Goal: Task Accomplishment & Management: Manage account settings

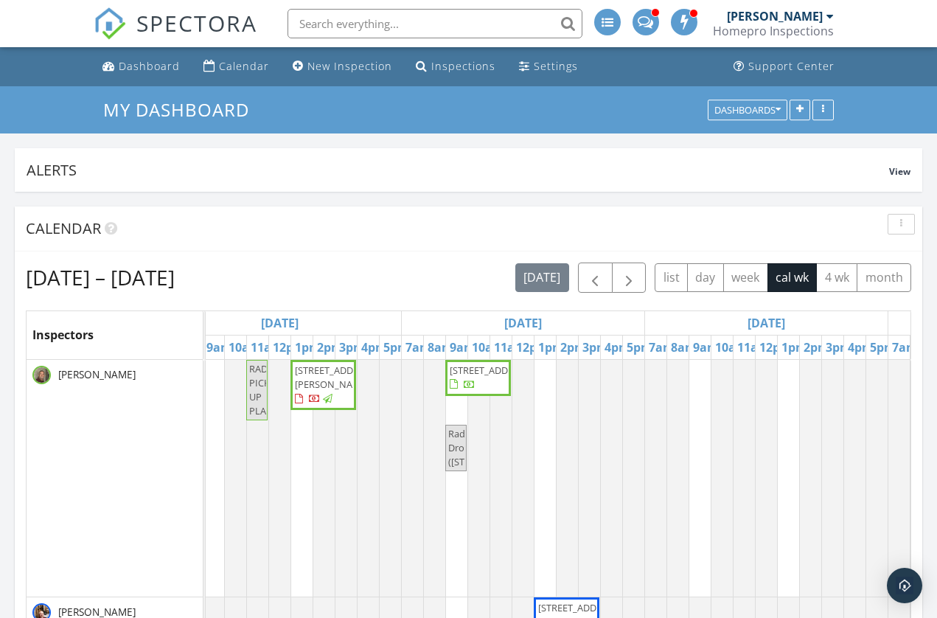
scroll to position [0, 330]
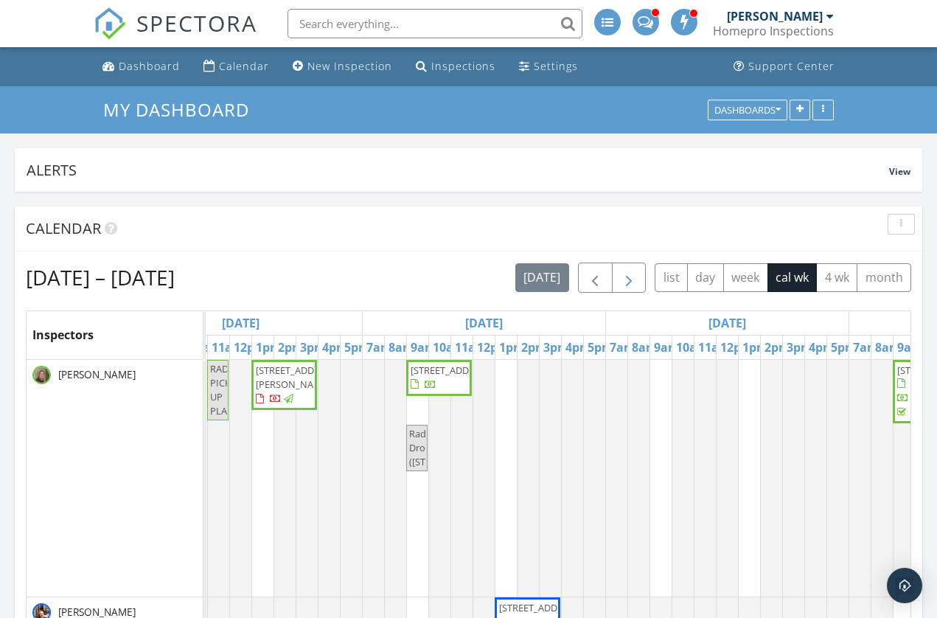
click at [635, 283] on span "button" at bounding box center [629, 278] width 18 height 18
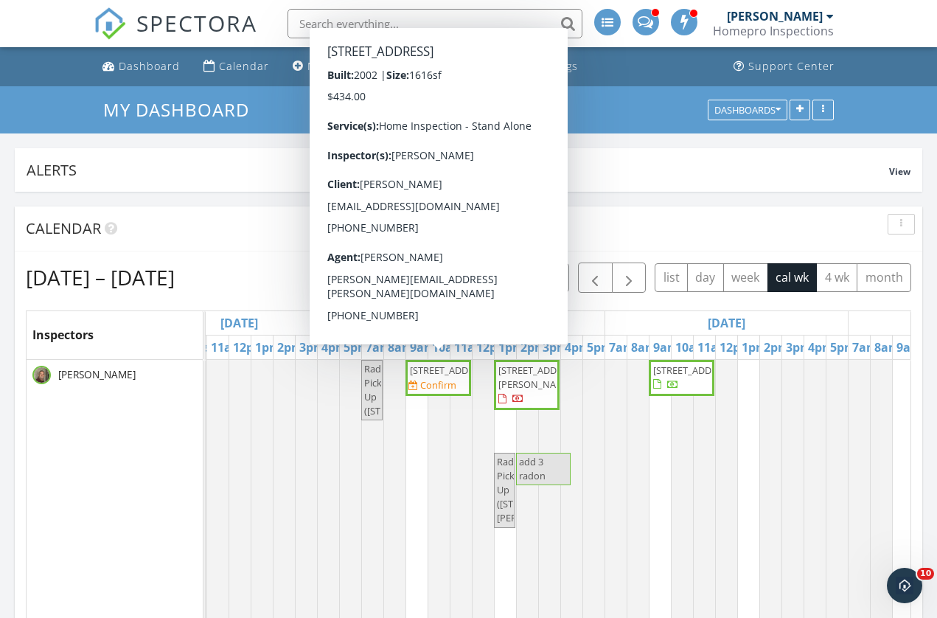
scroll to position [0, 88]
click at [444, 377] on span "2503 Pinestar Ln SE, Rochester 55904" at bounding box center [438, 370] width 60 height 14
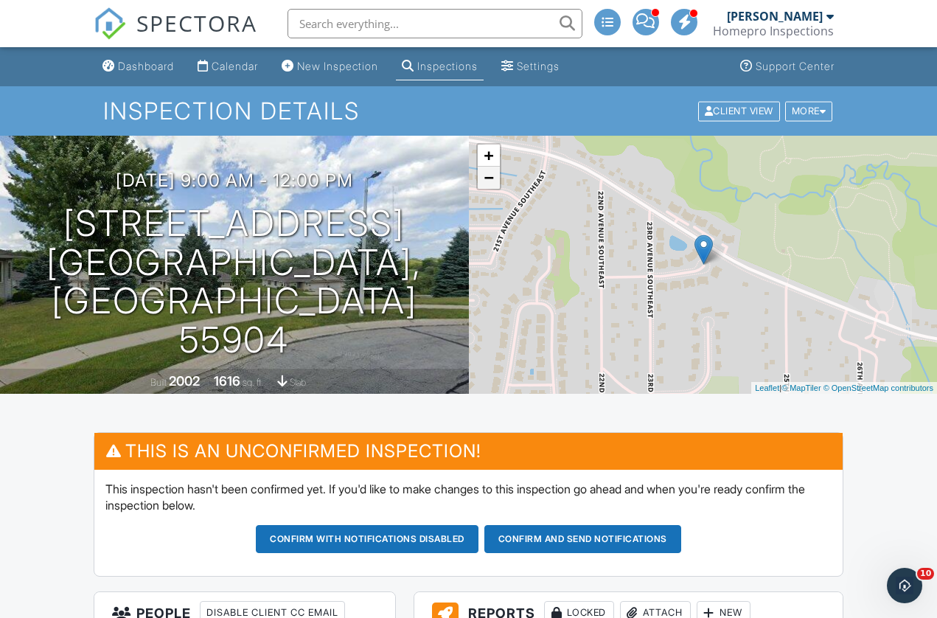
click at [490, 185] on link "−" at bounding box center [489, 178] width 22 height 22
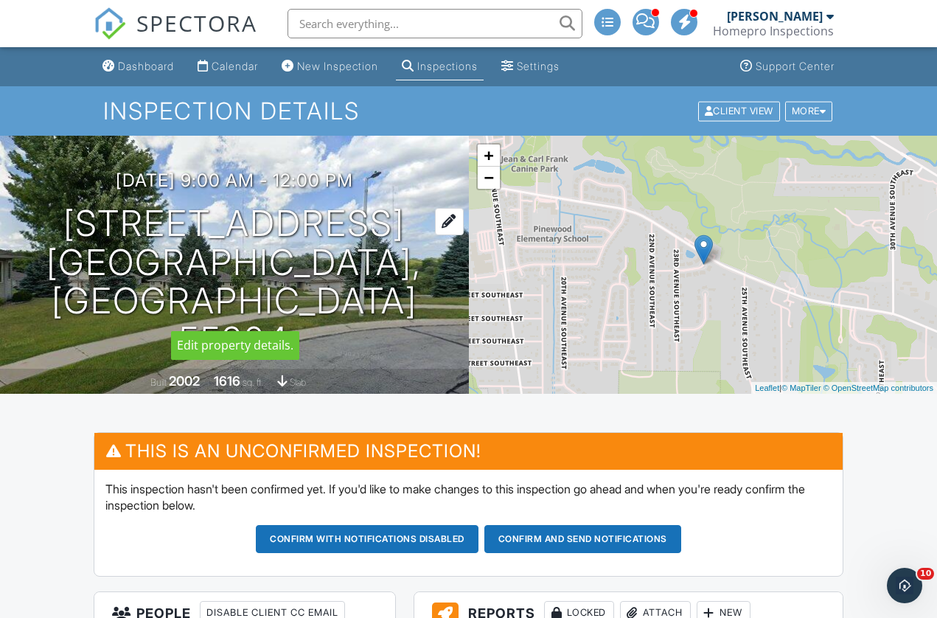
click at [167, 272] on h1 "2503 Pinestar Ln SE Rochester, MN 55904" at bounding box center [235, 282] width 422 height 156
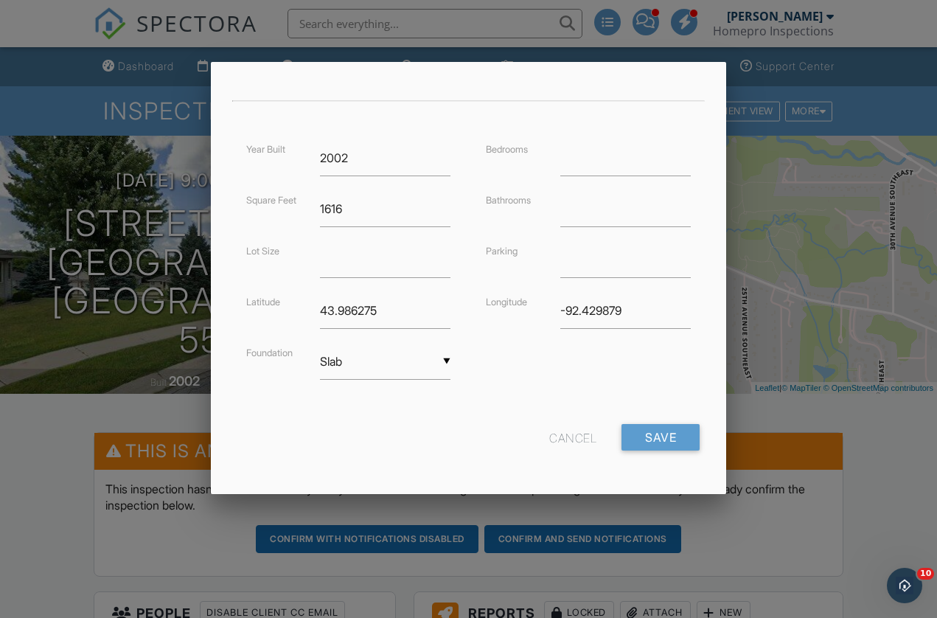
scroll to position [303, 0]
click at [665, 438] on input "Save" at bounding box center [660, 438] width 78 height 27
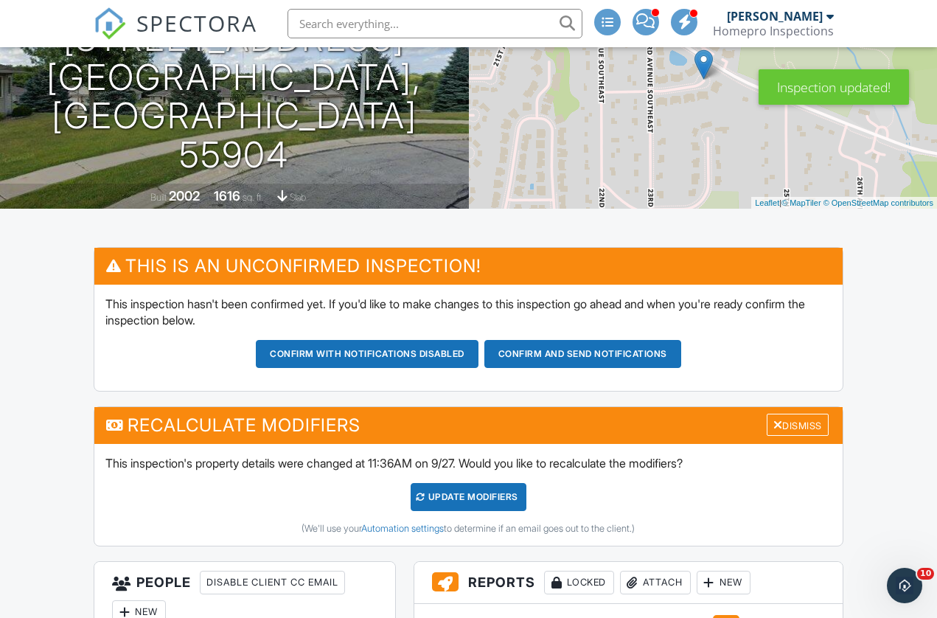
click at [454, 503] on div "UPDATE Modifiers" at bounding box center [469, 497] width 116 height 28
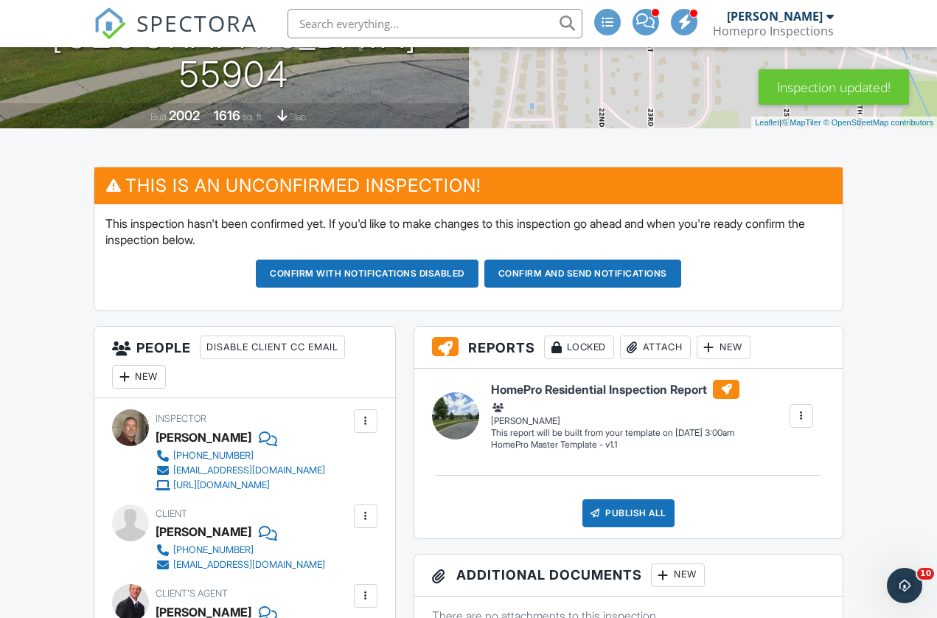
scroll to position [192, 0]
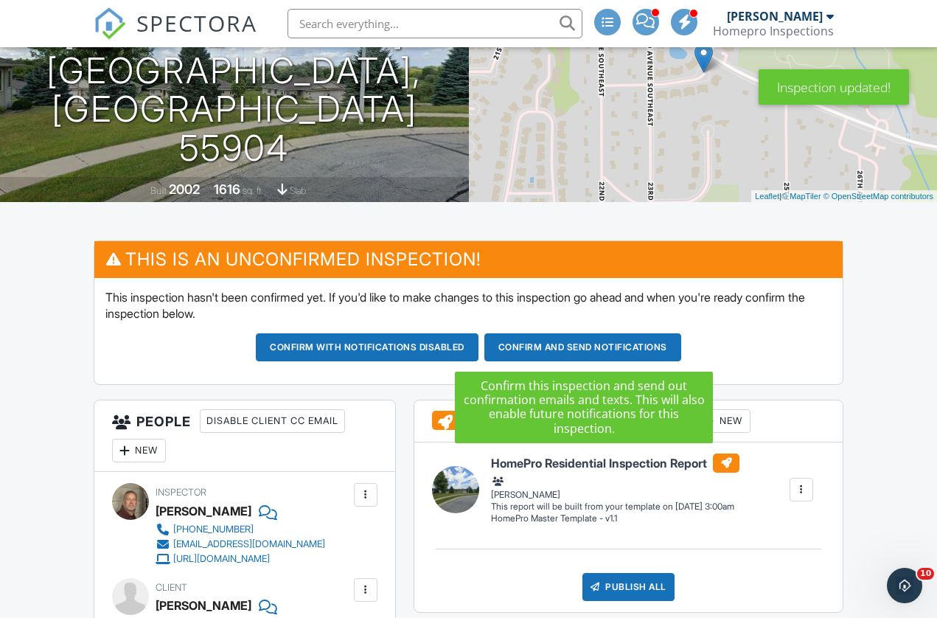
click at [604, 346] on button "Confirm and send notifications" at bounding box center [582, 347] width 197 height 28
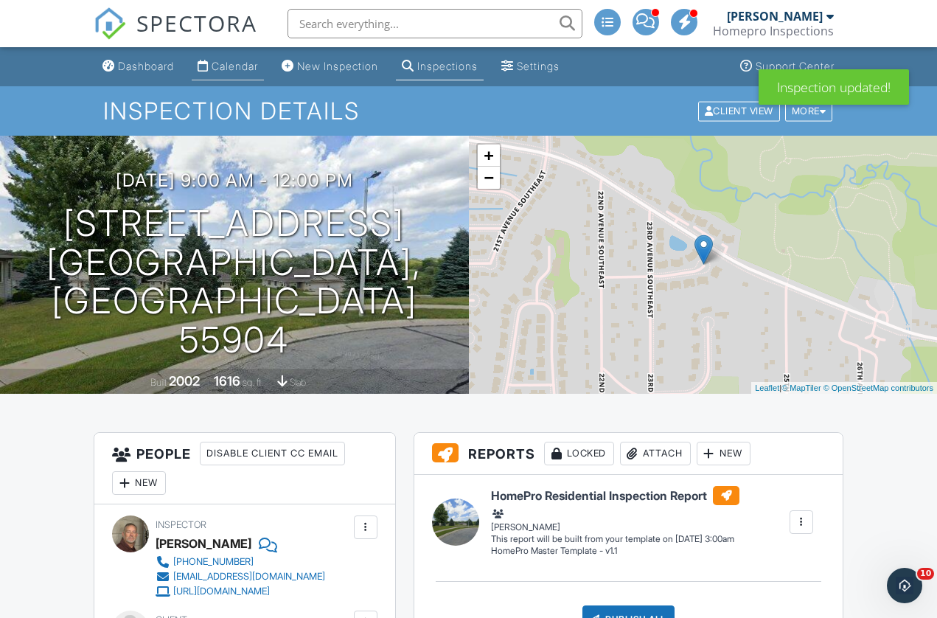
click at [231, 66] on div "Calendar" at bounding box center [235, 66] width 46 height 13
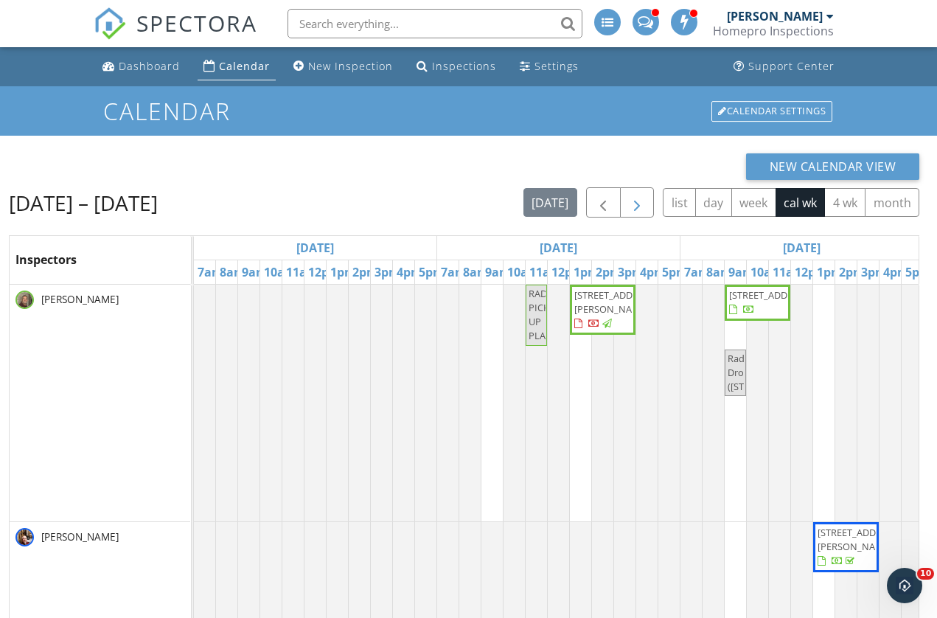
click at [634, 206] on span "button" at bounding box center [637, 203] width 18 height 18
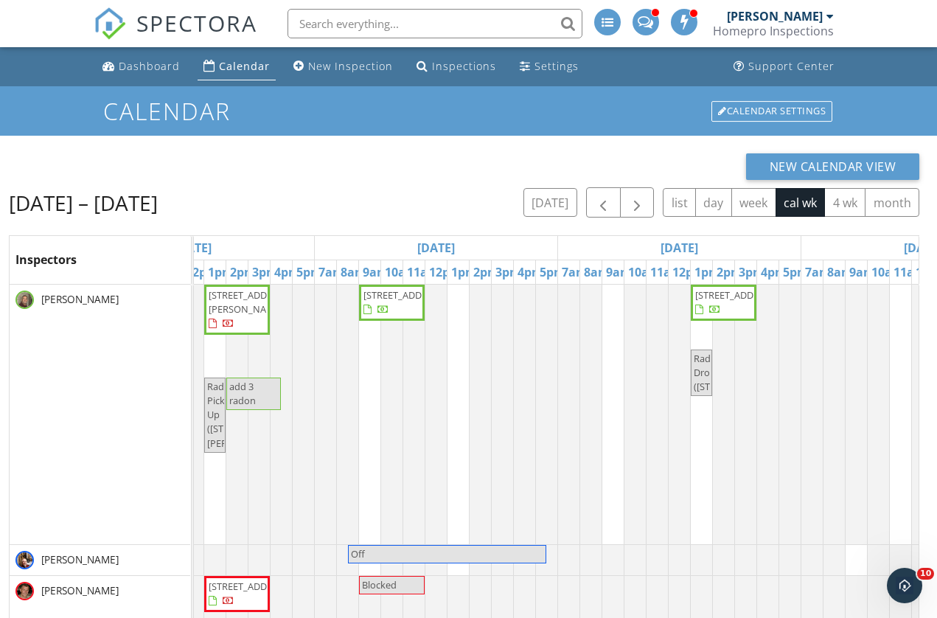
scroll to position [0, 268]
